Goal: Information Seeking & Learning: Learn about a topic

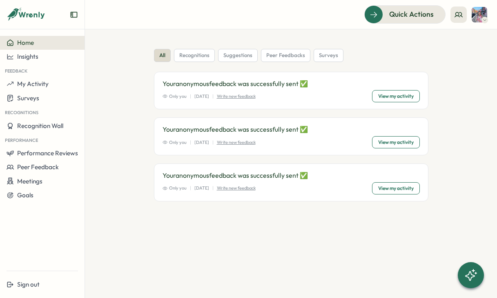
click at [31, 17] on icon at bounding box center [32, 15] width 27 height 7
click at [12, 18] on icon at bounding box center [14, 14] width 12 height 13
click at [30, 99] on span "Surveys" at bounding box center [28, 98] width 22 height 8
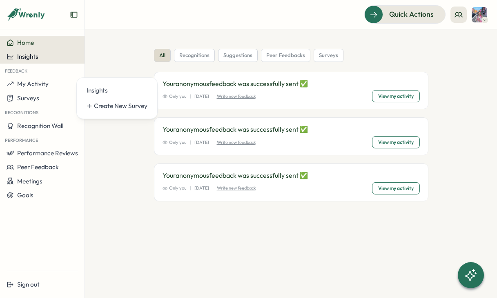
click at [27, 53] on span "Insights" at bounding box center [27, 57] width 21 height 8
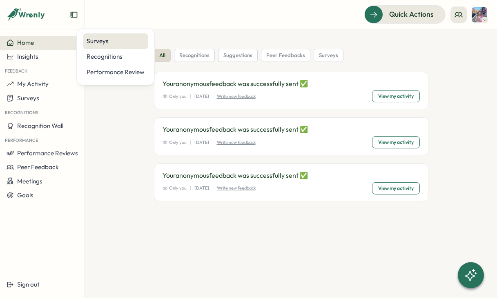
click at [110, 39] on div "Surveys" at bounding box center [116, 41] width 58 height 9
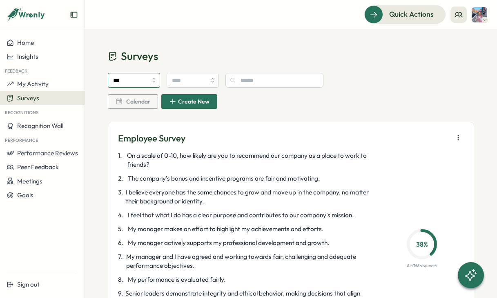
click at [127, 82] on input "***" at bounding box center [134, 80] width 52 height 15
click at [138, 88] on div "**** Calendar Create New" at bounding box center [291, 91] width 366 height 36
click at [135, 84] on input "****" at bounding box center [134, 80] width 52 height 15
click at [193, 90] on div "*** Calendar Create New" at bounding box center [291, 91] width 366 height 36
click at [193, 82] on input "search" at bounding box center [193, 80] width 52 height 15
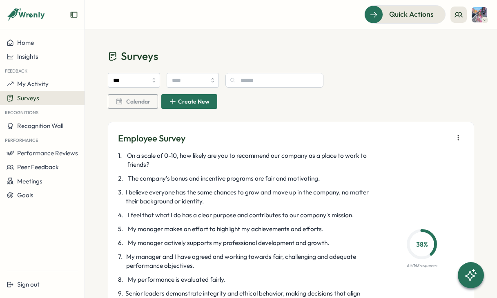
click at [207, 67] on div "*** Calendar Create New" at bounding box center [291, 92] width 366 height 59
click at [128, 100] on span "Calendar" at bounding box center [138, 102] width 24 height 6
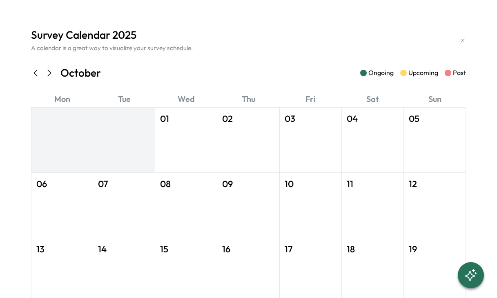
type input "****"
click at [460, 38] on icon at bounding box center [462, 40] width 7 height 7
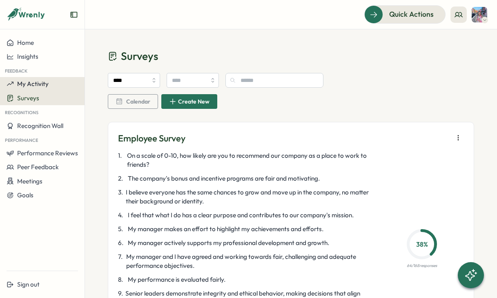
click at [34, 84] on span "My Activity" at bounding box center [32, 84] width 31 height 8
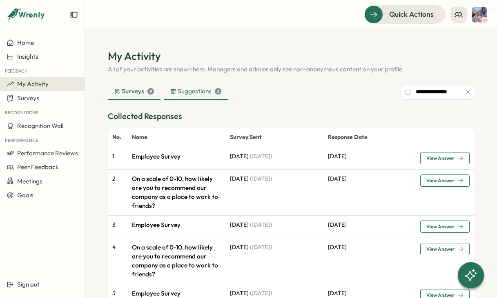
click at [215, 91] on div "3" at bounding box center [218, 91] width 7 height 7
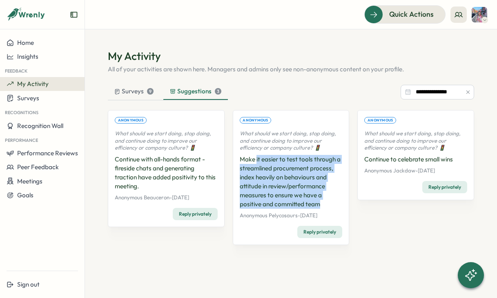
drag, startPoint x: 327, startPoint y: 206, endPoint x: 252, endPoint y: 155, distance: 90.8
click at [253, 156] on p "Make it easier to test tools through a streamlined procurement process, index h…" at bounding box center [291, 182] width 103 height 54
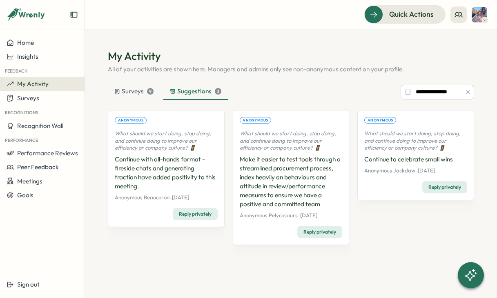
click at [272, 83] on div "**********" at bounding box center [291, 171] width 366 height 245
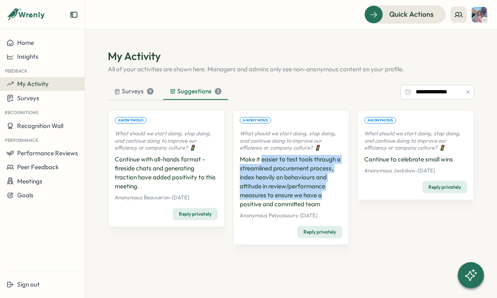
drag, startPoint x: 322, startPoint y: 199, endPoint x: 258, endPoint y: 161, distance: 74.3
click at [258, 161] on p "Make it easier to test tools through a streamlined procurement process, index h…" at bounding box center [291, 182] width 103 height 54
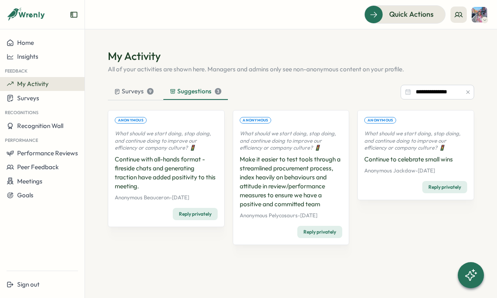
click at [258, 161] on p "Make it easier to test tools through a streamlined procurement process, index h…" at bounding box center [291, 182] width 103 height 54
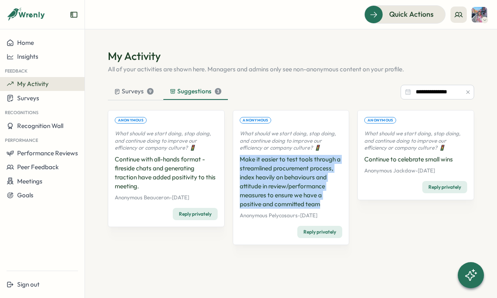
click at [258, 161] on p "Make it easier to test tools through a streamlined procurement process, index h…" at bounding box center [291, 182] width 103 height 54
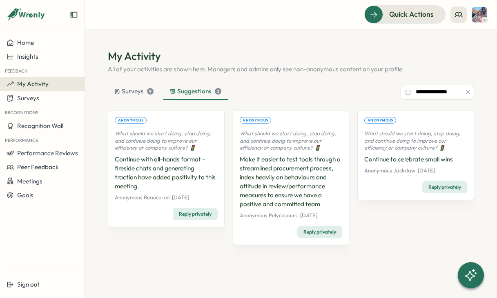
click at [290, 185] on p "Make it easier to test tools through a streamlined procurement process, index h…" at bounding box center [291, 182] width 103 height 54
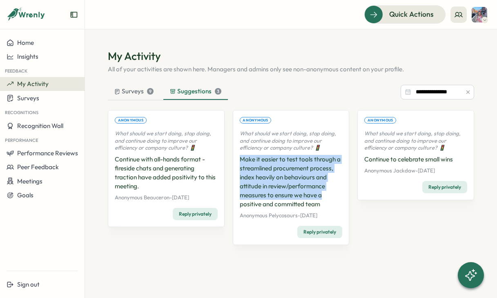
drag, startPoint x: 235, startPoint y: 158, endPoint x: 328, endPoint y: 200, distance: 101.5
click at [327, 200] on div "Anonymous What should we start doing, stop doing, and continue doing to improve…" at bounding box center [291, 177] width 117 height 135
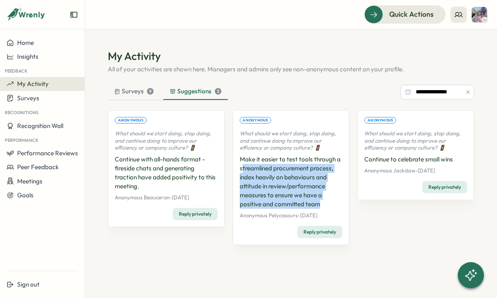
drag, startPoint x: 320, startPoint y: 211, endPoint x: 240, endPoint y: 171, distance: 89.6
click at [240, 171] on div "What should we start doing, stop doing, and continue doing to improve our effic…" at bounding box center [291, 174] width 103 height 89
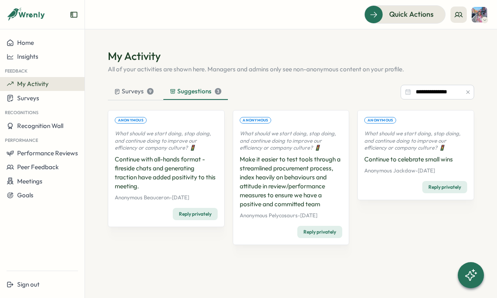
click at [266, 174] on p "Make it easier to test tools through a streamlined procurement process, index h…" at bounding box center [291, 182] width 103 height 54
click at [49, 124] on span "Recognition Wall" at bounding box center [40, 126] width 46 height 8
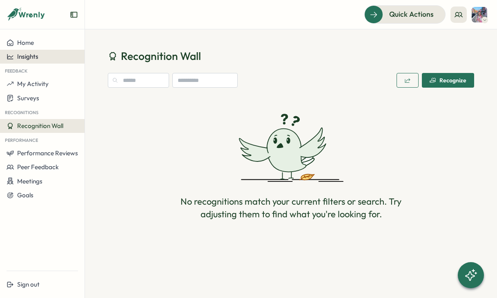
click at [35, 52] on button "Insights" at bounding box center [42, 57] width 84 height 14
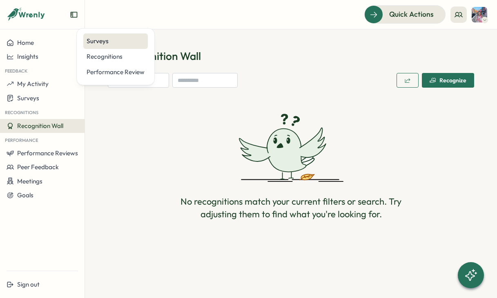
click at [117, 41] on div "Surveys" at bounding box center [116, 41] width 58 height 9
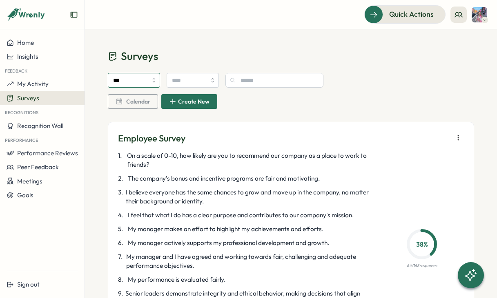
click at [133, 84] on input "***" at bounding box center [134, 80] width 52 height 15
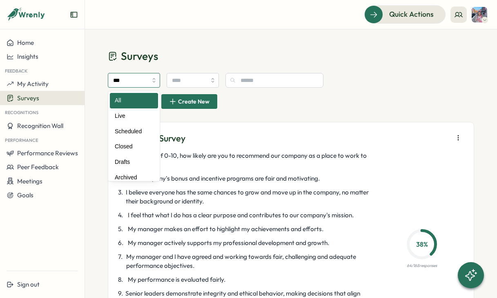
click at [133, 84] on input "***" at bounding box center [134, 80] width 52 height 15
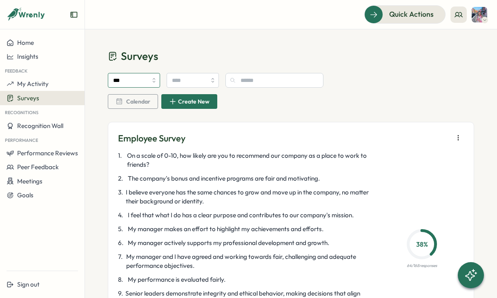
click at [148, 75] on input "***" at bounding box center [134, 80] width 52 height 15
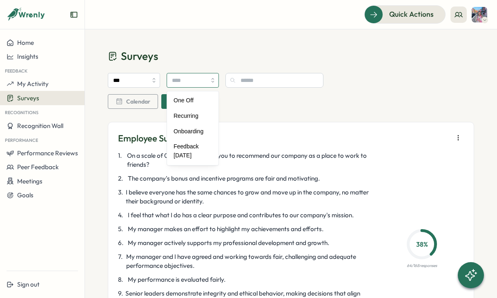
click at [211, 80] on input "search" at bounding box center [193, 80] width 52 height 15
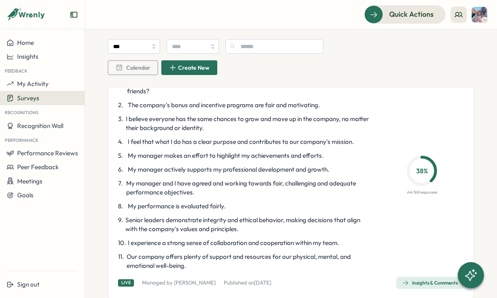
scroll to position [189, 0]
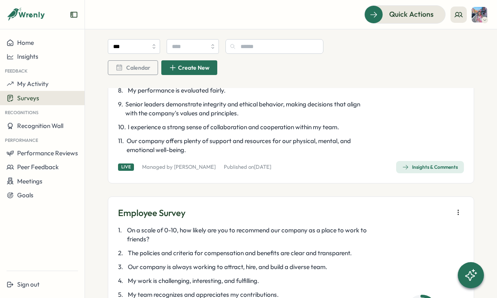
click at [442, 171] on span "Insights & Comments" at bounding box center [430, 167] width 56 height 11
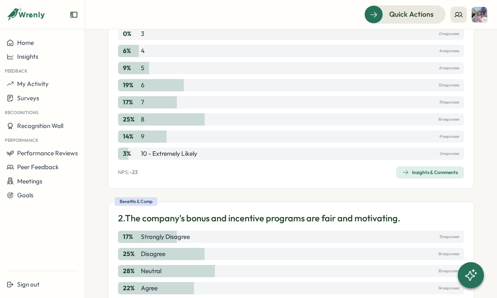
scroll to position [313, 0]
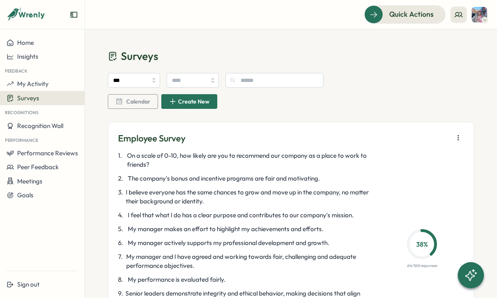
click at [36, 97] on span "Surveys" at bounding box center [28, 98] width 22 height 8
click at [56, 47] on button "Home" at bounding box center [42, 43] width 84 height 14
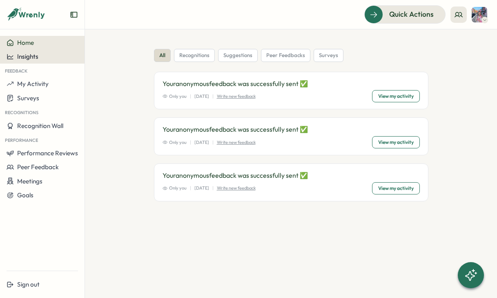
click at [51, 55] on div "Insights" at bounding box center [42, 56] width 71 height 7
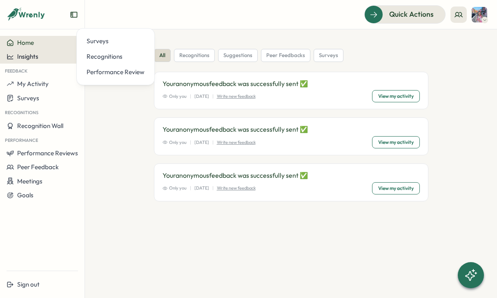
click at [45, 55] on div "Insights" at bounding box center [42, 56] width 71 height 7
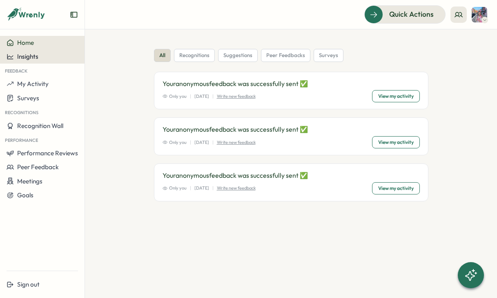
click at [27, 58] on span "Insights" at bounding box center [27, 57] width 21 height 8
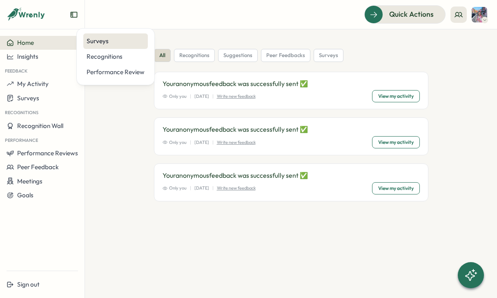
click at [124, 49] on div "Surveys" at bounding box center [115, 41] width 64 height 16
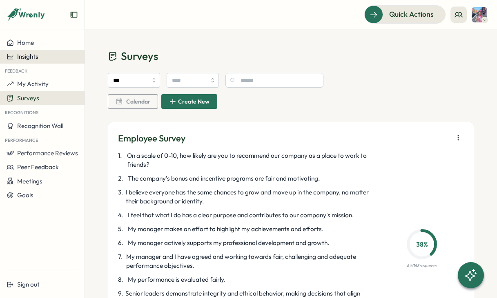
click at [37, 63] on button "Insights" at bounding box center [42, 57] width 84 height 14
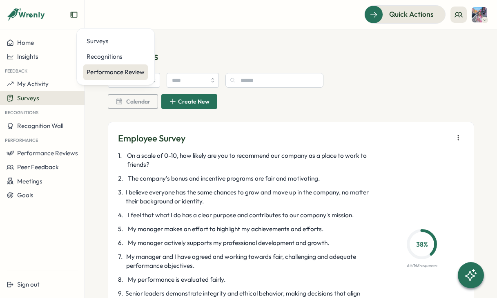
click at [124, 73] on div "Performance Review" at bounding box center [116, 72] width 58 height 9
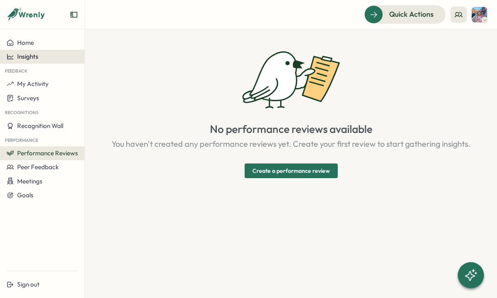
click at [47, 58] on div "Insights" at bounding box center [42, 56] width 71 height 7
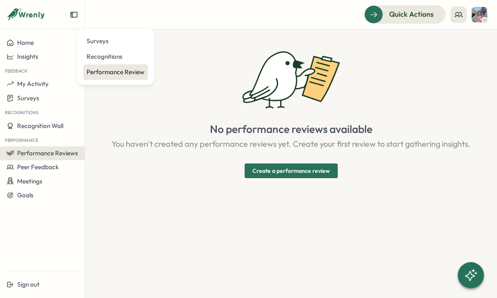
click at [116, 66] on div "Performance Review" at bounding box center [115, 72] width 64 height 16
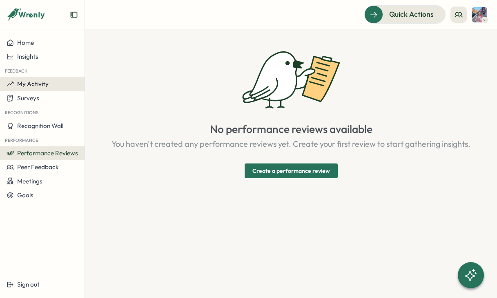
click at [38, 83] on span "My Activity" at bounding box center [32, 84] width 31 height 8
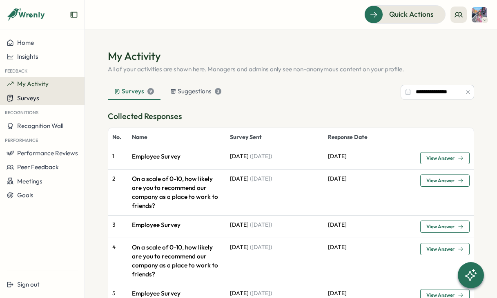
click at [35, 97] on span "Surveys" at bounding box center [28, 98] width 22 height 8
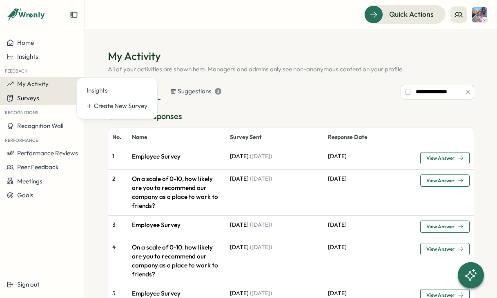
click at [35, 97] on span "Surveys" at bounding box center [28, 98] width 22 height 8
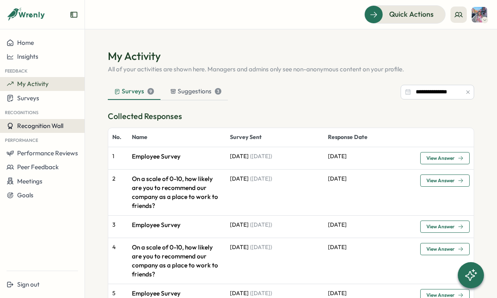
click at [41, 124] on span "Recognition Wall" at bounding box center [40, 126] width 46 height 8
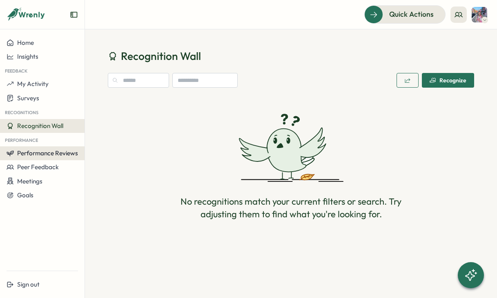
click at [51, 156] on span "Performance Reviews" at bounding box center [47, 153] width 61 height 8
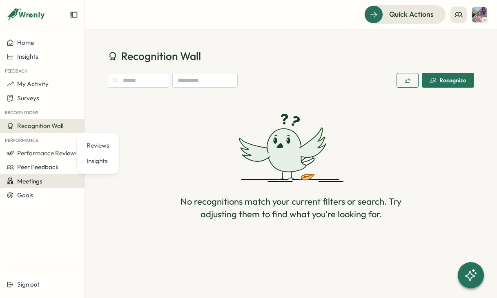
click at [48, 175] on button "Meetings" at bounding box center [42, 181] width 84 height 14
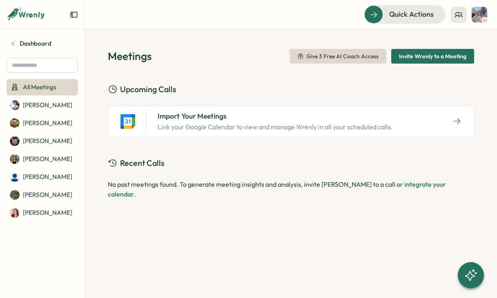
click at [473, 12] on img at bounding box center [479, 15] width 16 height 16
click at [478, 59] on div "My Activity" at bounding box center [465, 55] width 40 height 9
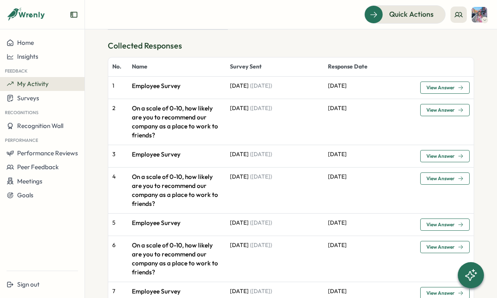
scroll to position [67, 0]
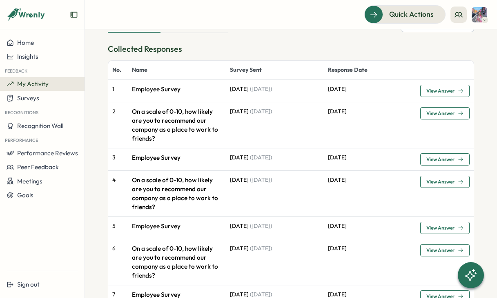
click at [176, 91] on p "Employee Survey" at bounding box center [177, 89] width 90 height 9
click at [452, 87] on span "View Answer" at bounding box center [444, 90] width 37 height 11
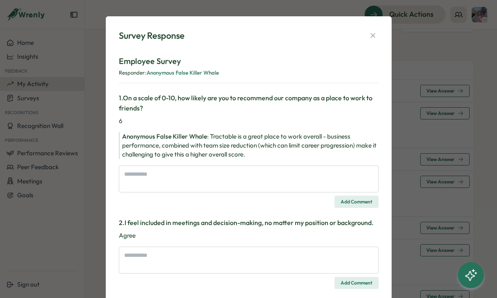
click at [452, 126] on div "Survey Response Employee Survey Responder: Anonymous False Killer Whale 1 . On …" at bounding box center [248, 149] width 497 height 298
click at [369, 35] on icon "button" at bounding box center [373, 35] width 8 height 8
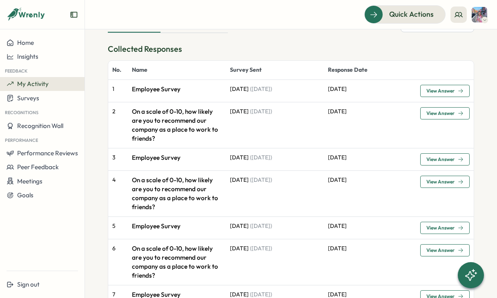
click at [76, 19] on div at bounding box center [42, 18] width 84 height 23
click at [74, 14] on icon "Expand sidebar" at bounding box center [74, 15] width 8 height 8
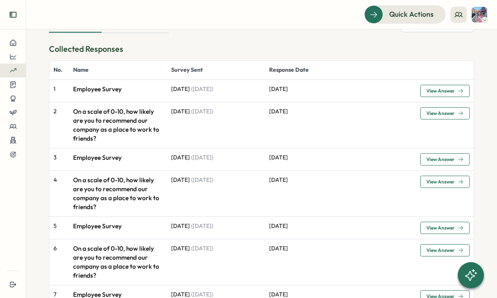
click at [11, 19] on button "Expand sidebar" at bounding box center [13, 15] width 16 height 16
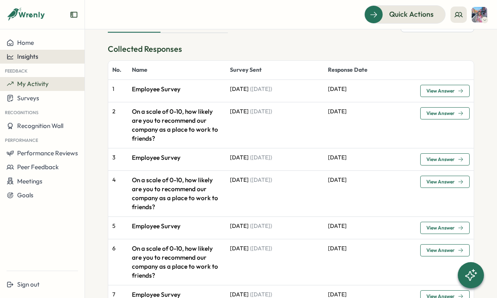
click at [32, 58] on span "Insights" at bounding box center [27, 57] width 21 height 8
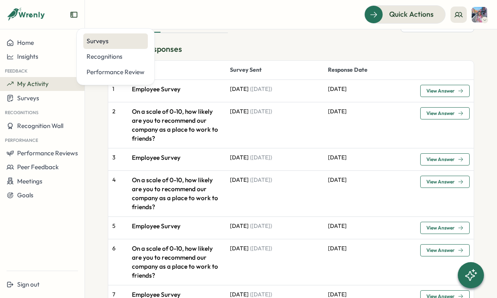
click at [107, 43] on div "Surveys" at bounding box center [116, 41] width 58 height 9
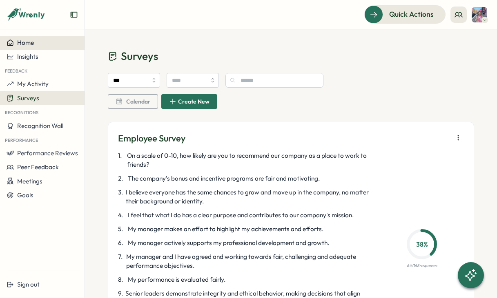
click at [24, 44] on span "Home" at bounding box center [25, 43] width 17 height 8
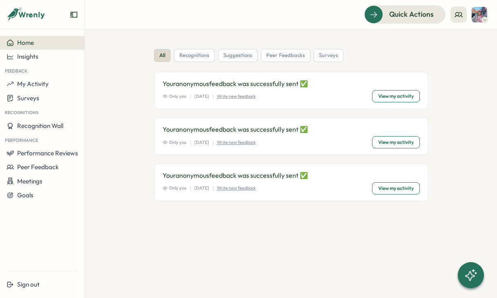
click at [24, 43] on span "Home" at bounding box center [25, 43] width 17 height 8
click at [349, 60] on div "all recognitions suggestions peer feedbacks surveys" at bounding box center [291, 55] width 274 height 13
click at [323, 56] on span "surveys" at bounding box center [328, 55] width 19 height 7
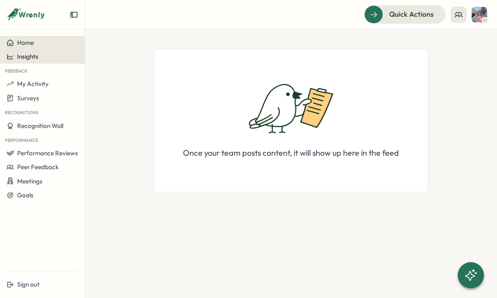
click at [25, 60] on span "Insights" at bounding box center [27, 57] width 21 height 8
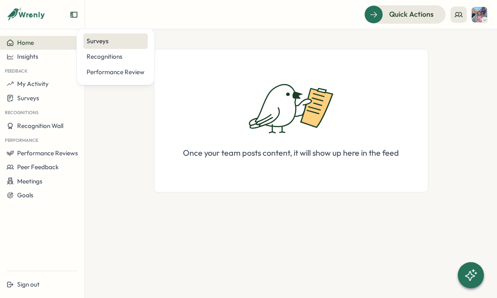
click at [118, 40] on div "Surveys" at bounding box center [116, 41] width 58 height 9
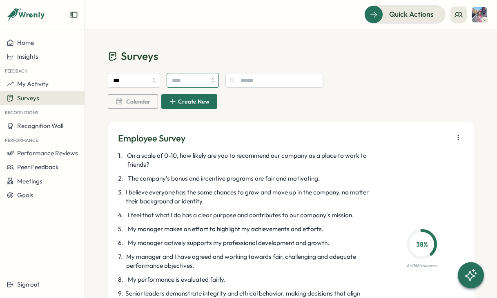
click at [185, 78] on input "search" at bounding box center [193, 80] width 52 height 15
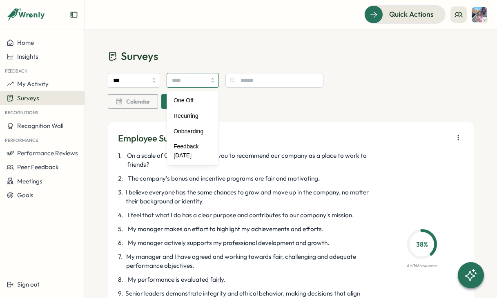
click at [185, 78] on input "search" at bounding box center [193, 80] width 52 height 15
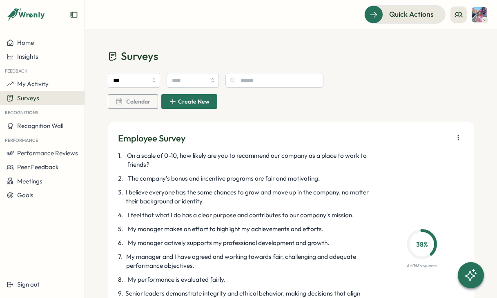
click at [134, 105] on div "Calendar" at bounding box center [133, 101] width 35 height 7
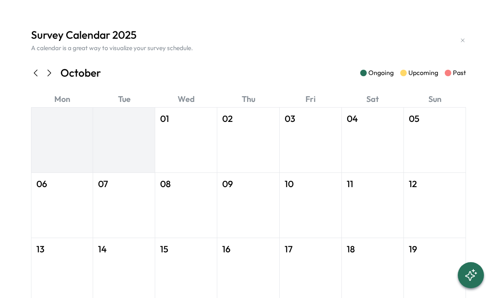
click at [459, 42] on icon at bounding box center [462, 40] width 7 height 7
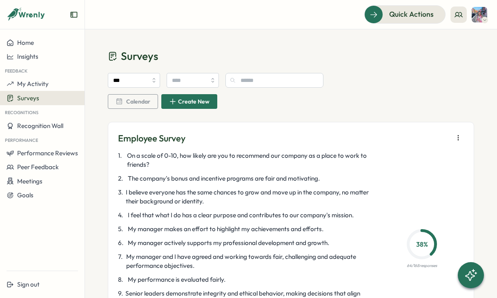
click at [484, 24] on header "Quick Actions" at bounding box center [291, 14] width 412 height 29
click at [484, 22] on icon at bounding box center [484, 20] width 4 height 7
click at [477, 56] on div "My Activity" at bounding box center [465, 55] width 40 height 9
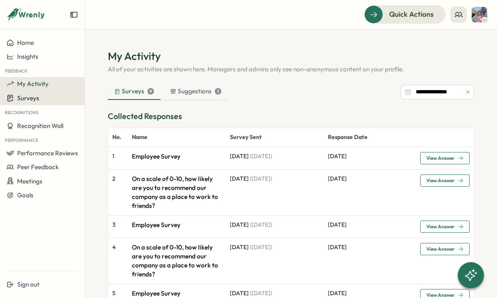
click at [39, 92] on button "Surveys" at bounding box center [42, 98] width 84 height 14
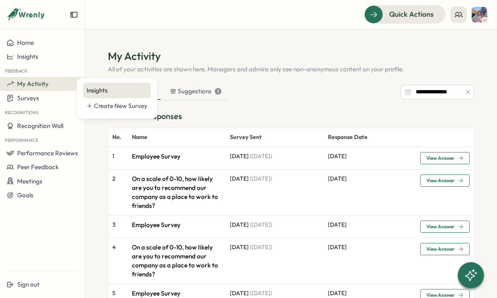
click at [97, 92] on div "Insights" at bounding box center [117, 90] width 61 height 9
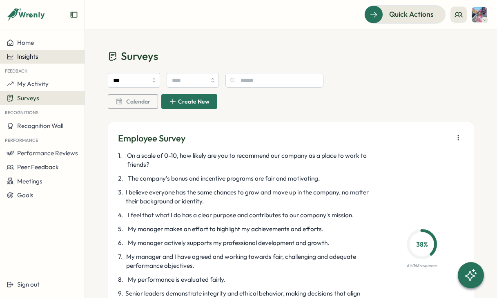
click at [40, 61] on button "Insights" at bounding box center [42, 57] width 84 height 14
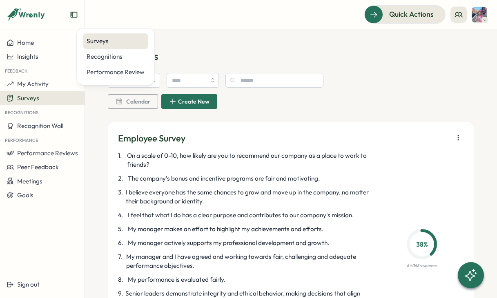
click at [100, 40] on div "Surveys" at bounding box center [116, 41] width 58 height 9
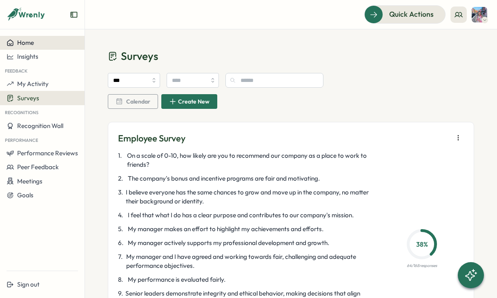
click at [49, 43] on div "Home" at bounding box center [42, 42] width 71 height 7
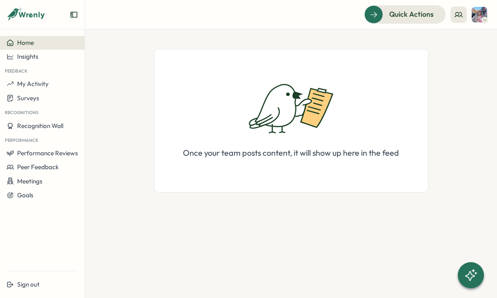
click at [49, 43] on div "Home" at bounding box center [42, 42] width 71 height 7
click at [29, 18] on icon at bounding box center [26, 15] width 39 height 14
click at [18, 11] on icon at bounding box center [14, 14] width 12 height 13
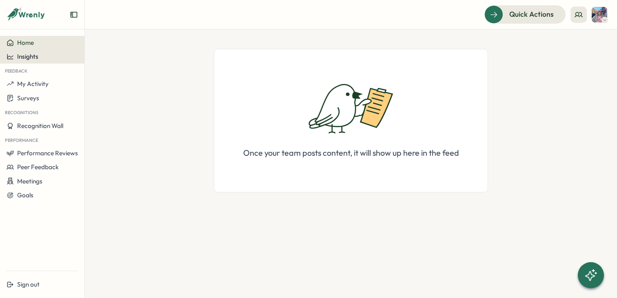
click at [37, 61] on button "Insights" at bounding box center [42, 57] width 84 height 14
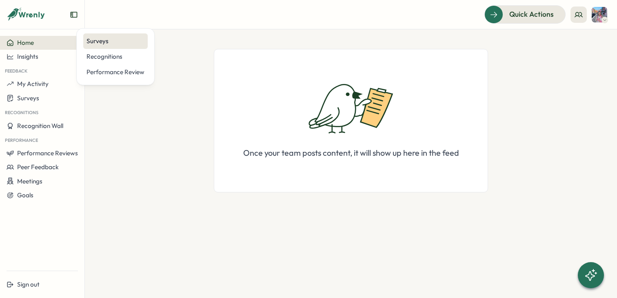
click at [114, 39] on div "Surveys" at bounding box center [116, 41] width 58 height 9
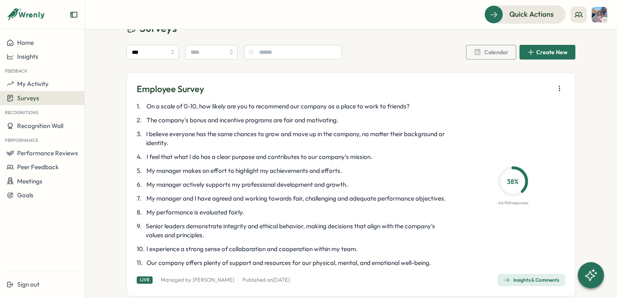
scroll to position [30, 0]
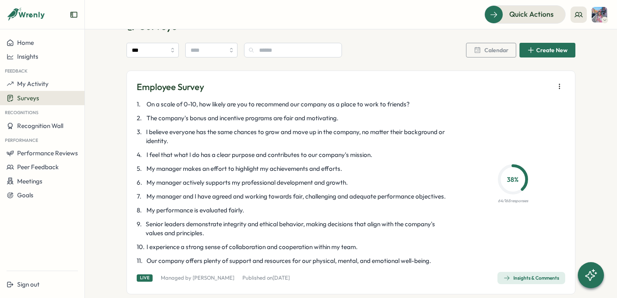
click at [496, 178] on p "38 %" at bounding box center [512, 180] width 25 height 10
click at [182, 88] on p "Employee Survey" at bounding box center [170, 87] width 67 height 13
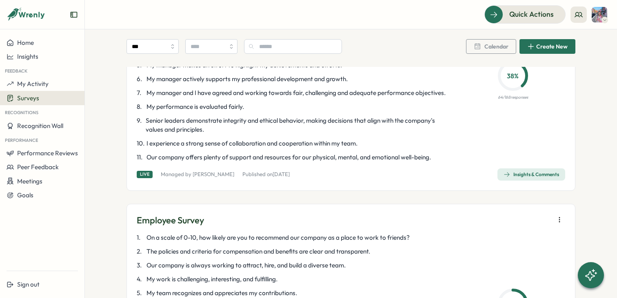
scroll to position [138, 0]
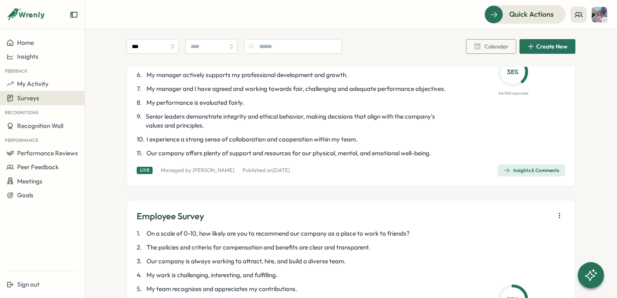
click at [496, 167] on span "Insights & Comments" at bounding box center [532, 170] width 56 height 11
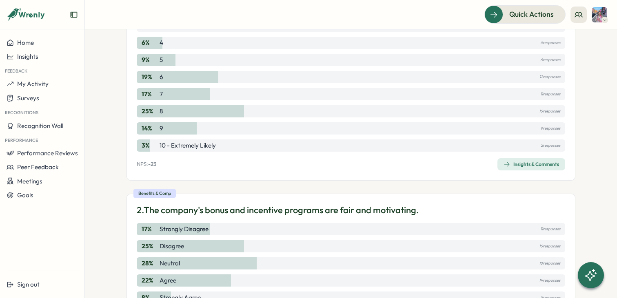
scroll to position [181, 0]
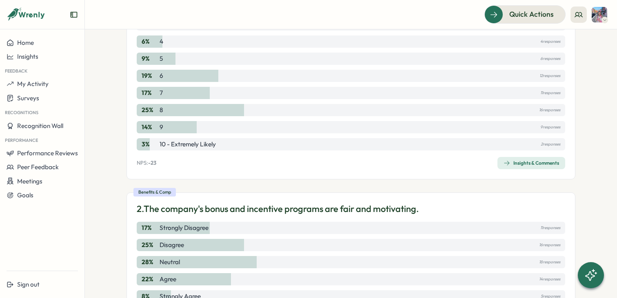
click at [496, 164] on div "Insights & Comments" at bounding box center [532, 163] width 56 height 7
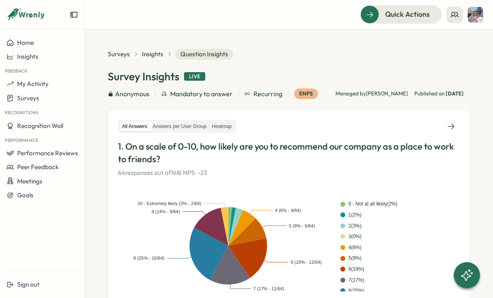
click at [100, 105] on section "**********" at bounding box center [289, 163] width 408 height 269
click at [152, 51] on span "Insights" at bounding box center [152, 54] width 21 height 9
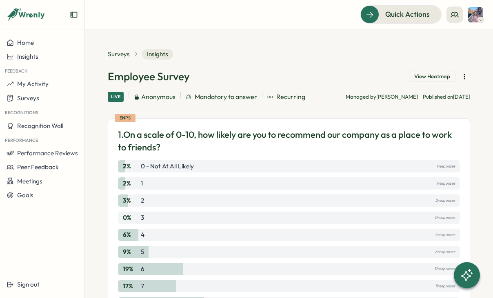
click at [248, 76] on div "Employee Survey View Heatmap" at bounding box center [289, 76] width 362 height 14
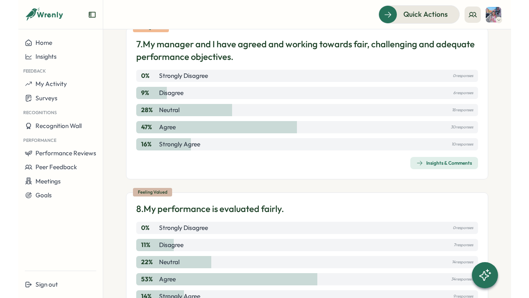
scroll to position [997, 0]
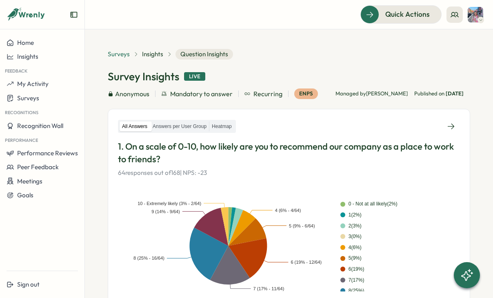
click at [121, 54] on span "Surveys" at bounding box center [119, 54] width 22 height 9
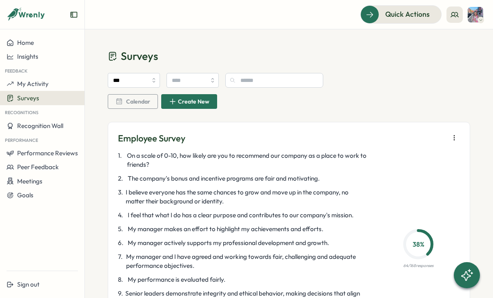
click at [148, 112] on div "*** Calendar Create New" at bounding box center [289, 92] width 362 height 59
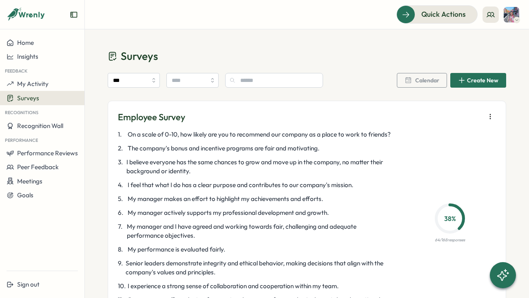
click at [295, 100] on div "*** Calendar Create New" at bounding box center [307, 82] width 399 height 38
click at [129, 71] on div "*** Calendar Create New" at bounding box center [307, 82] width 399 height 38
click at [128, 84] on input "***" at bounding box center [134, 80] width 52 height 15
click at [131, 90] on div "**** Calendar Create New" at bounding box center [307, 82] width 399 height 38
click at [129, 82] on input "****" at bounding box center [134, 80] width 52 height 15
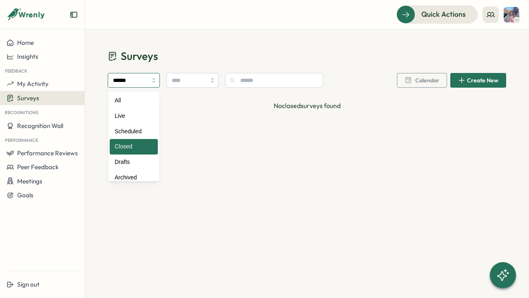
click at [144, 79] on input "******" at bounding box center [134, 80] width 52 height 15
type input "***"
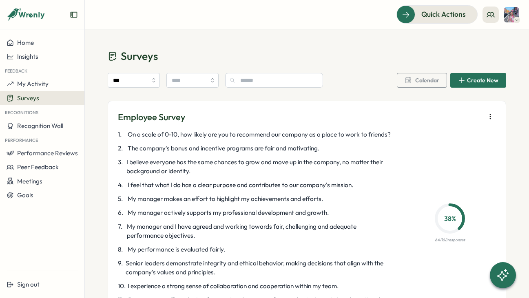
click at [415, 86] on span "Calendar" at bounding box center [422, 80] width 35 height 14
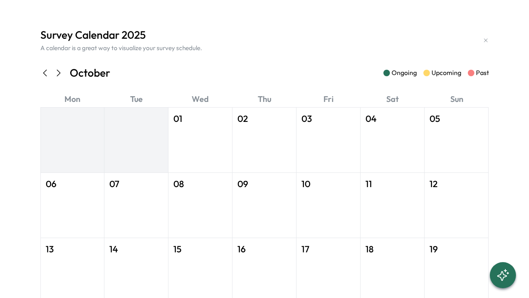
click at [481, 44] on div "Survey Calendar 2025 A calendar is a great way to visualize your survey schedul…" at bounding box center [264, 40] width 449 height 25
click at [483, 43] on icon at bounding box center [486, 40] width 7 height 7
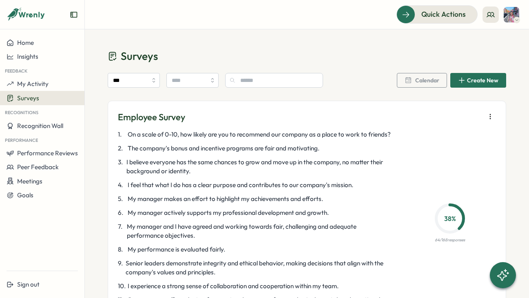
click at [40, 44] on div "Home" at bounding box center [42, 42] width 71 height 7
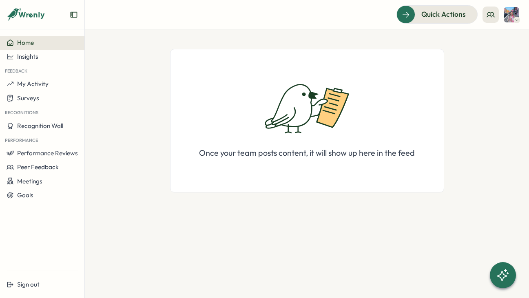
click at [29, 13] on icon at bounding box center [26, 15] width 39 height 14
click at [20, 17] on icon at bounding box center [32, 15] width 27 height 7
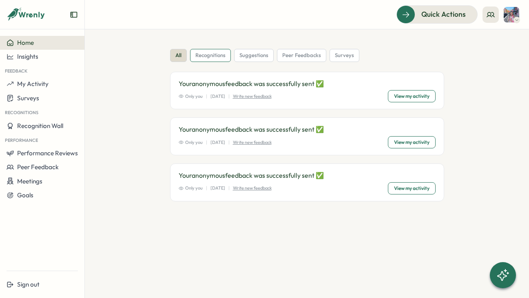
click at [214, 55] on span "recognitions" at bounding box center [210, 55] width 30 height 7
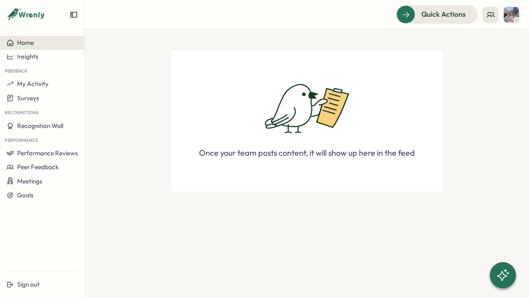
click at [173, 70] on div "Once your team posts content, it will show up here in the feed" at bounding box center [307, 121] width 274 height 144
click at [36, 57] on span "Insights" at bounding box center [27, 57] width 21 height 8
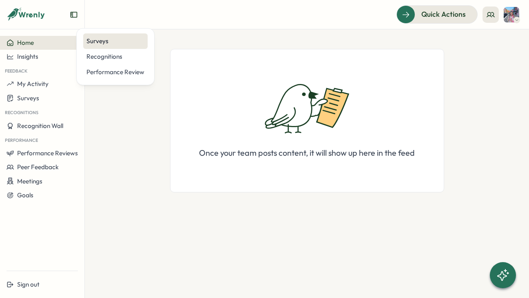
click at [98, 41] on div "Surveys" at bounding box center [116, 41] width 58 height 9
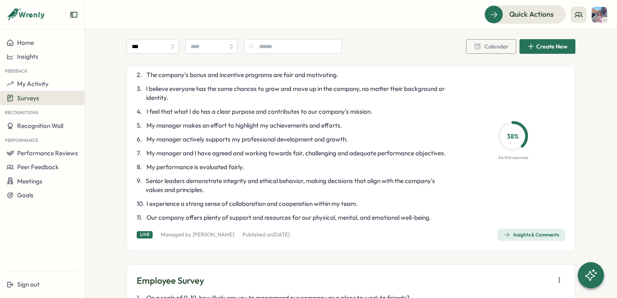
scroll to position [99, 0]
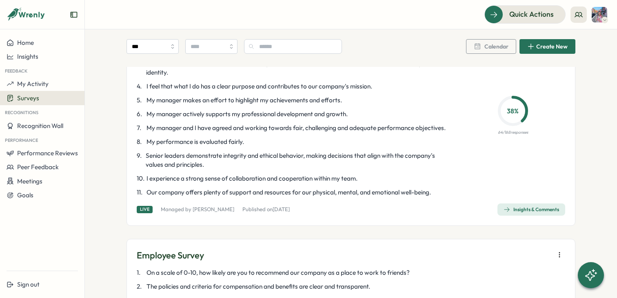
click at [520, 210] on div "Insights & Comments" at bounding box center [532, 210] width 56 height 7
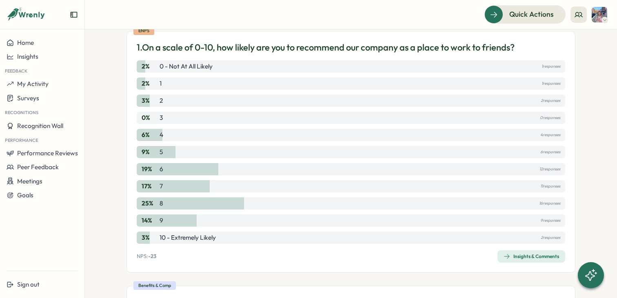
scroll to position [133, 0]
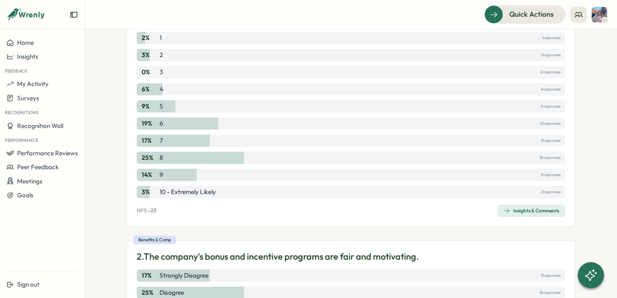
click at [508, 207] on span "Insights & Comments" at bounding box center [532, 210] width 56 height 11
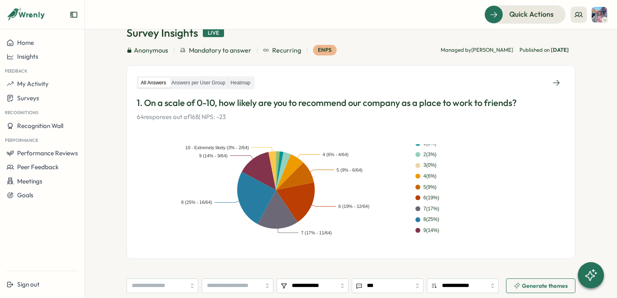
scroll to position [24, 0]
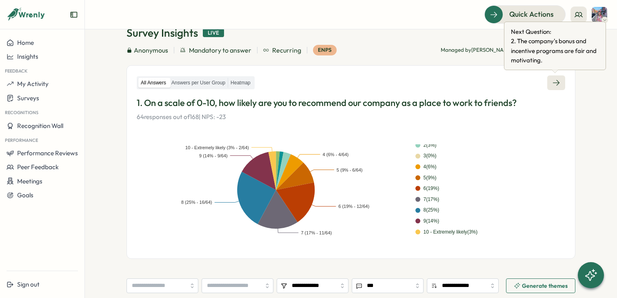
click at [529, 84] on link at bounding box center [556, 83] width 18 height 15
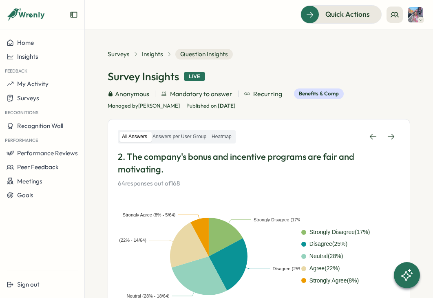
scroll to position [3, 0]
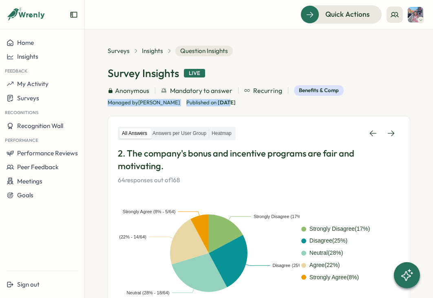
drag, startPoint x: 245, startPoint y: 103, endPoint x: 257, endPoint y: 103, distance: 11.8
click at [257, 103] on div "Anonymous Mandatory to answer Recurring Benefits & Comp Managed by [PERSON_NAME…" at bounding box center [259, 95] width 303 height 21
click at [227, 105] on span "[DATE]" at bounding box center [227, 102] width 18 height 7
click at [154, 50] on span "Insights" at bounding box center [152, 51] width 21 height 9
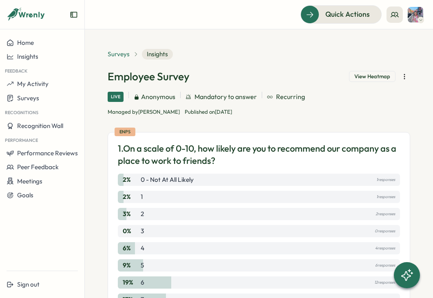
click at [124, 56] on span "Surveys" at bounding box center [119, 54] width 22 height 9
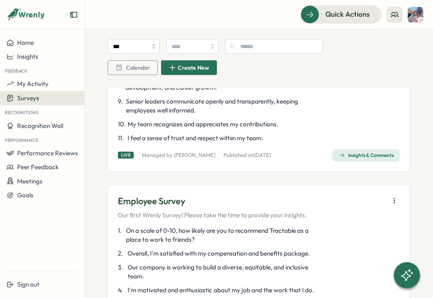
scroll to position [706, 0]
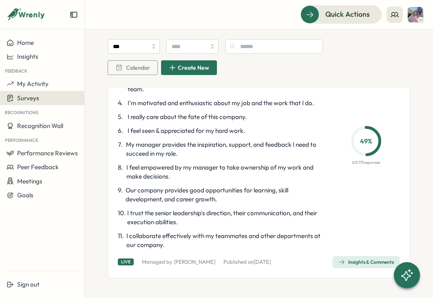
click at [134, 67] on span "Calendar" at bounding box center [138, 68] width 24 height 6
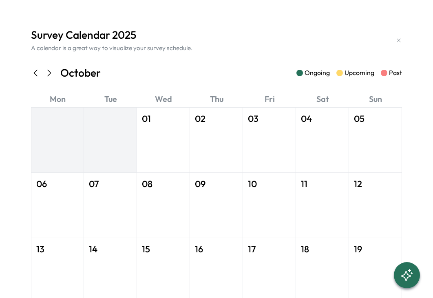
scroll to position [8, 0]
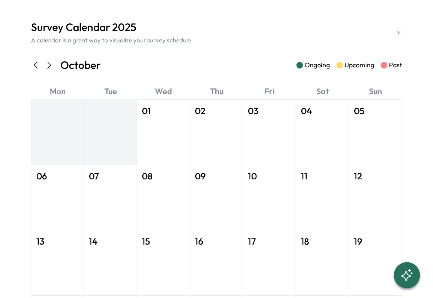
click at [396, 30] on icon at bounding box center [399, 32] width 7 height 7
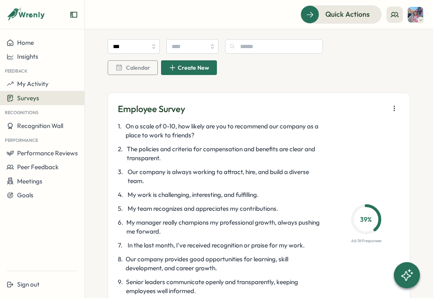
scroll to position [211, 0]
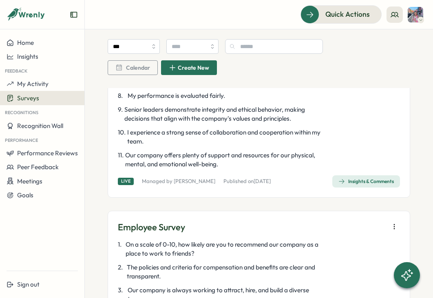
click at [361, 187] on span "Insights & Comments" at bounding box center [367, 181] width 56 height 11
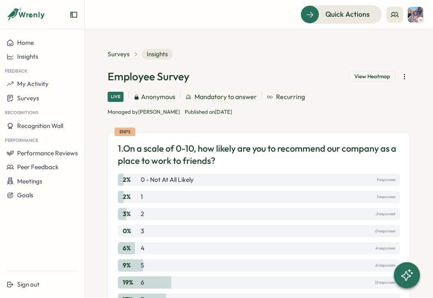
click at [378, 80] on button "View Heatmap" at bounding box center [372, 76] width 47 height 11
